Goal: Task Accomplishment & Management: Complete application form

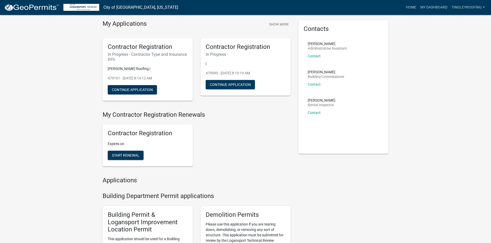
scroll to position [26, 0]
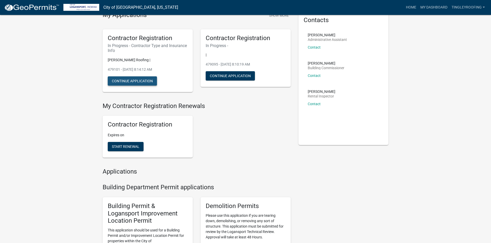
click at [131, 83] on button "Continue Application" at bounding box center [132, 81] width 49 height 9
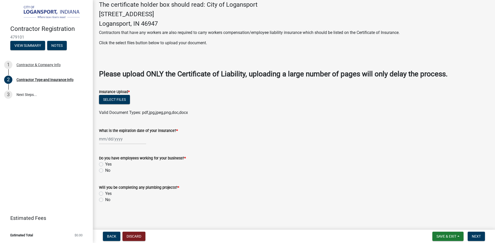
scroll to position [128, 0]
click at [105, 164] on label "Yes" at bounding box center [108, 165] width 6 height 6
click at [105, 164] on input "Yes" at bounding box center [106, 163] width 3 height 3
radio input "true"
click at [105, 200] on label "No" at bounding box center [107, 200] width 5 height 6
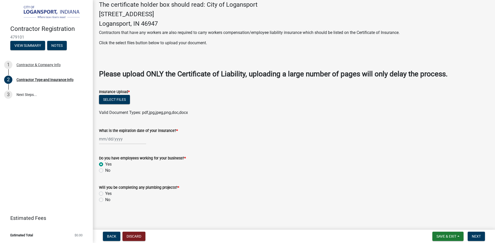
click at [105, 200] on input "No" at bounding box center [106, 198] width 3 height 3
radio input "true"
click at [47, 67] on div "Contractor & Company Info" at bounding box center [38, 65] width 44 height 4
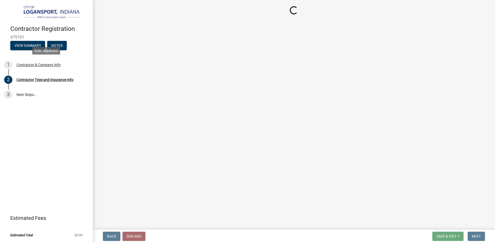
scroll to position [0, 0]
select select "IL"
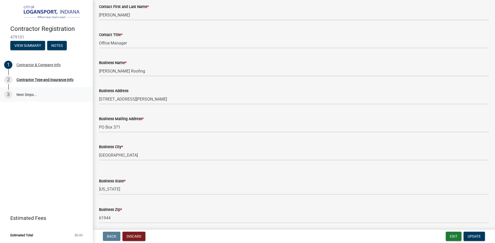
scroll to position [209, 0]
click at [41, 81] on div "Contractor Type and Insurance Info" at bounding box center [44, 80] width 57 height 4
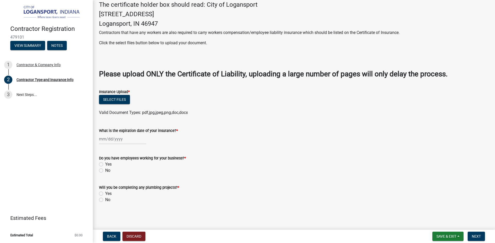
scroll to position [0, 0]
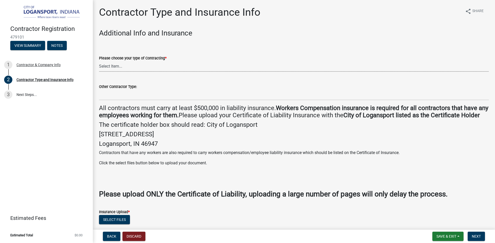
click at [111, 67] on select "Select Item... Plumber General HVAC Other Roofer Tree Service Demolition" at bounding box center [293, 66] width 389 height 11
click at [99, 61] on select "Select Item... Plumber General HVAC Other Roofer Tree Service Demolition" at bounding box center [293, 66] width 389 height 11
select select "55f2e726-bf7a-4a7d-be81-808118997b31"
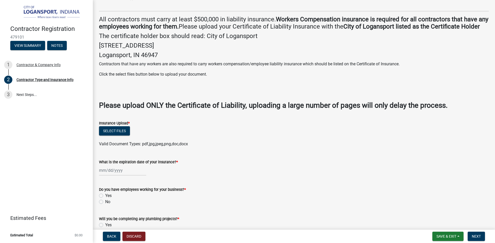
scroll to position [103, 0]
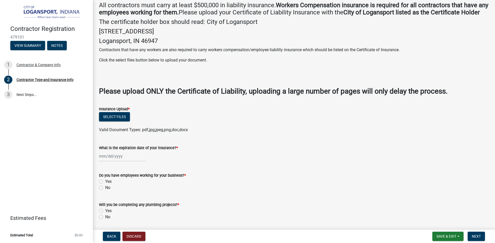
click at [105, 185] on label "Yes" at bounding box center [108, 182] width 6 height 6
click at [105, 182] on input "Yes" at bounding box center [106, 180] width 3 height 3
radio input "true"
click at [105, 221] on label "No" at bounding box center [107, 217] width 5 height 6
click at [105, 218] on input "No" at bounding box center [106, 215] width 3 height 3
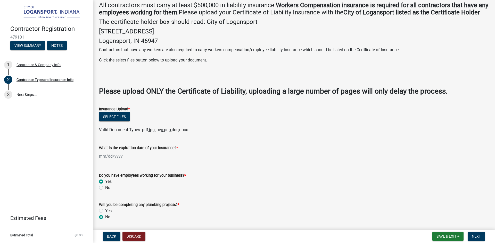
radio input "true"
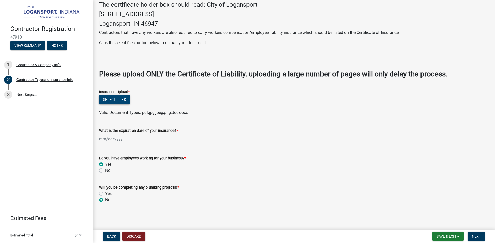
click at [103, 102] on button "Select files" at bounding box center [114, 99] width 31 height 9
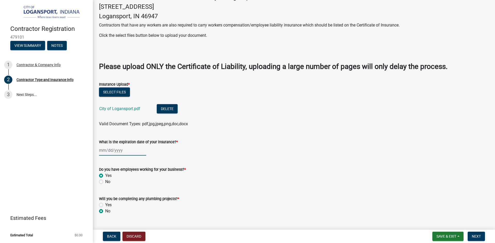
select select "9"
select select "2025"
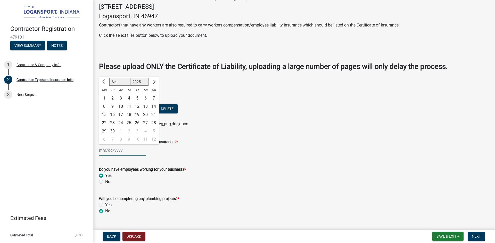
click at [103, 156] on div "[PERSON_NAME] Feb Mar Apr [PERSON_NAME][DATE] Oct Nov [DATE] 1526 1527 1528 152…" at bounding box center [122, 150] width 47 height 11
click at [152, 84] on span "Next month" at bounding box center [153, 82] width 4 height 4
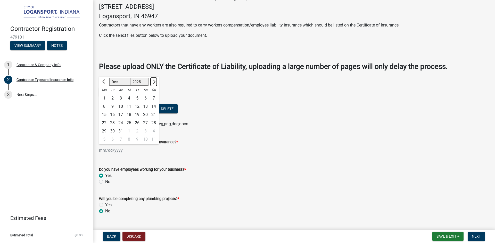
select select "1"
select select "2026"
click at [127, 103] on div "1" at bounding box center [129, 98] width 8 height 8
type input "[DATE]"
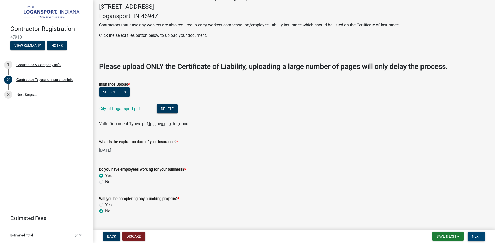
click at [476, 238] on span "Next" at bounding box center [475, 237] width 9 height 4
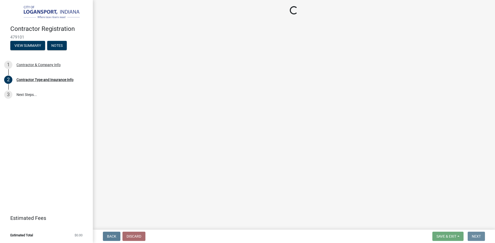
scroll to position [0, 0]
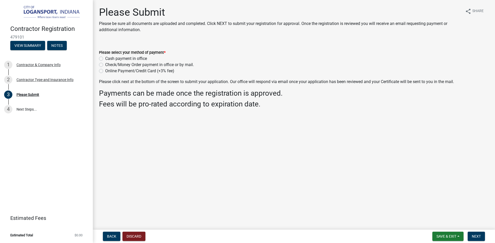
click at [105, 72] on label "Online Payment/Credit Card (+3% fee)" at bounding box center [139, 71] width 69 height 6
click at [105, 71] on input "Online Payment/Credit Card (+3% fee)" at bounding box center [106, 69] width 3 height 3
radio input "true"
click at [476, 236] on span "Next" at bounding box center [475, 237] width 9 height 4
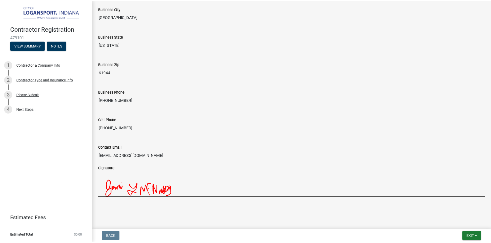
scroll to position [388, 0]
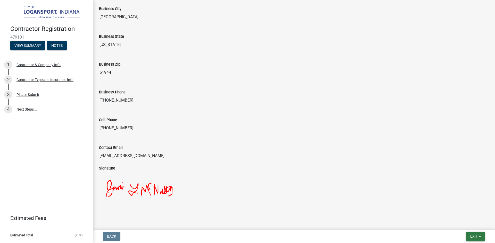
click at [470, 236] on span "Exit" at bounding box center [473, 237] width 7 height 4
click at [468, 224] on button "Save & Exit" at bounding box center [463, 223] width 41 height 12
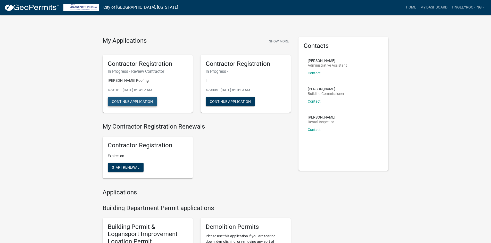
click at [137, 98] on button "Continue Application" at bounding box center [132, 101] width 49 height 9
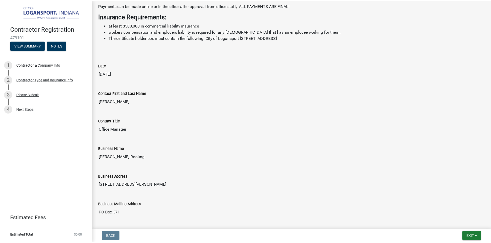
scroll to position [129, 0]
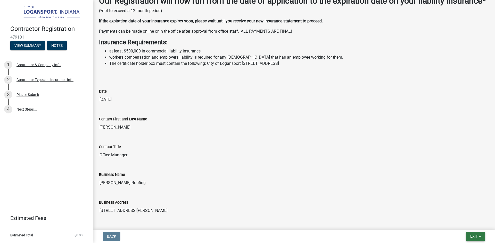
click at [471, 236] on span "Exit" at bounding box center [473, 237] width 7 height 4
click at [468, 227] on button "Save & Exit" at bounding box center [463, 223] width 41 height 12
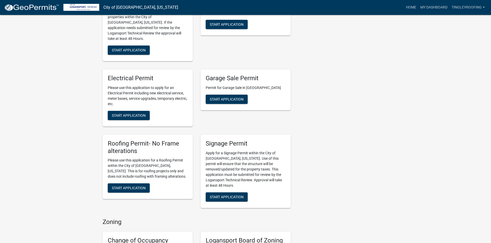
scroll to position [258, 0]
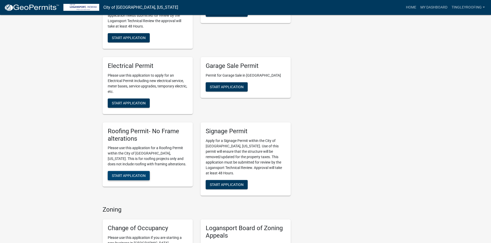
click at [130, 174] on span "Start Application" at bounding box center [129, 176] width 34 height 4
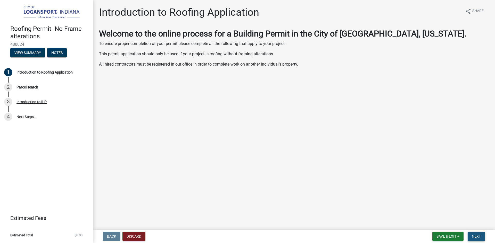
click at [477, 235] on span "Next" at bounding box center [475, 237] width 9 height 4
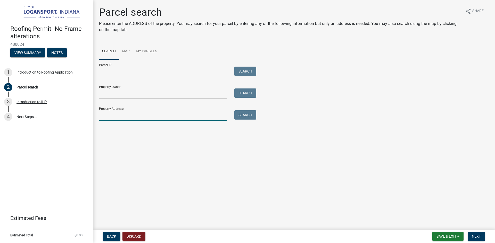
click at [127, 117] on input "Property Address:" at bounding box center [163, 116] width 128 height 11
type input "[STREET_ADDRESS]"
click at [246, 117] on button "Search" at bounding box center [245, 115] width 22 height 9
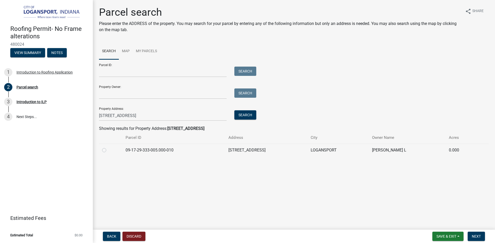
click at [108, 147] on label at bounding box center [108, 147] width 0 height 0
click at [108, 149] on input "radio" at bounding box center [109, 148] width 3 height 3
radio input "true"
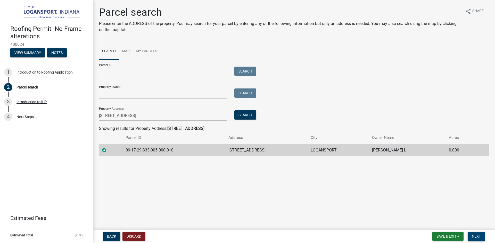
click at [480, 237] on span "Next" at bounding box center [475, 237] width 9 height 4
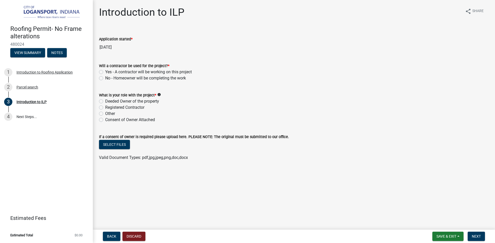
click at [105, 72] on label "Yes - A contractor will be working on this project" at bounding box center [148, 72] width 87 height 6
click at [105, 72] on input "Yes - A contractor will be working on this project" at bounding box center [106, 70] width 3 height 3
radio input "true"
click at [105, 108] on label "Registered Contractor" at bounding box center [124, 108] width 39 height 6
click at [105, 108] on input "Registered Contractor" at bounding box center [106, 106] width 3 height 3
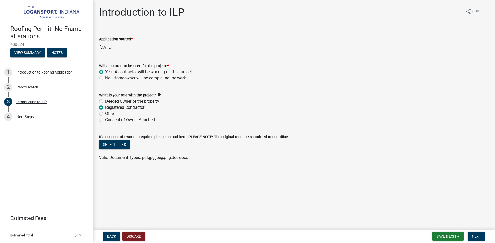
radio input "true"
click at [476, 239] on button "Next" at bounding box center [475, 236] width 17 height 9
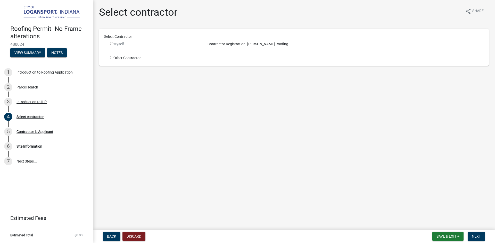
click at [112, 44] on input "radio" at bounding box center [111, 43] width 3 height 3
click at [111, 44] on input "radio" at bounding box center [111, 43] width 3 height 3
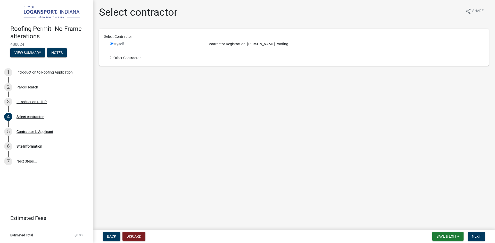
radio input "false"
click at [453, 236] on span "Save & Exit" at bounding box center [446, 237] width 20 height 4
click at [449, 226] on button "Save & Exit" at bounding box center [442, 223] width 41 height 12
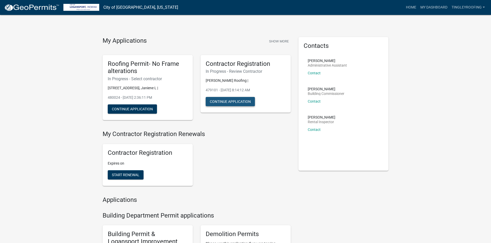
click at [233, 101] on button "Continue Application" at bounding box center [230, 101] width 49 height 9
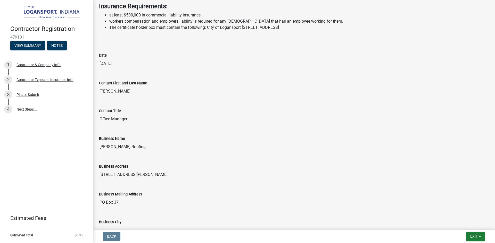
scroll to position [156, 0]
